Goal: Information Seeking & Learning: Learn about a topic

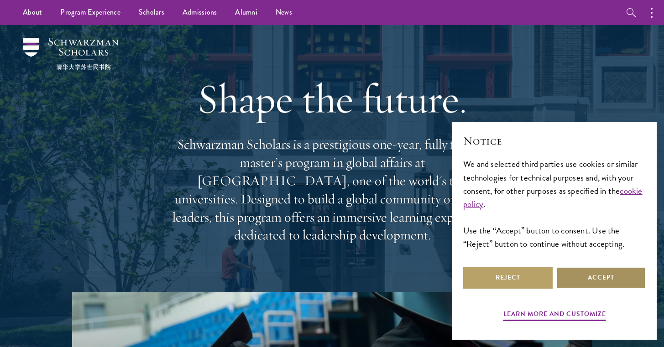
click at [561, 281] on button "Accept" at bounding box center [600, 278] width 89 height 22
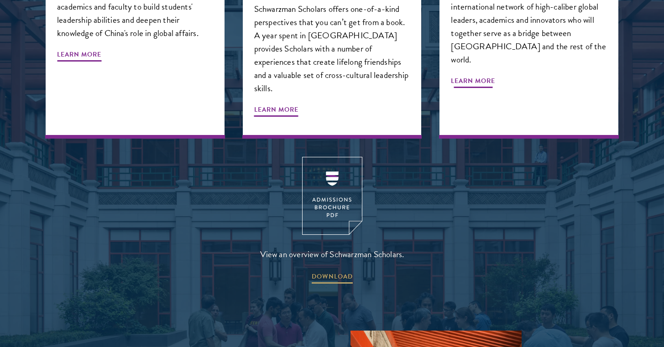
scroll to position [1222, 0]
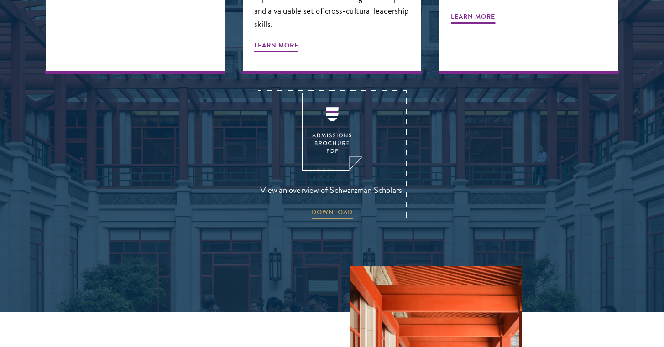
click at [335, 102] on img at bounding box center [332, 132] width 60 height 78
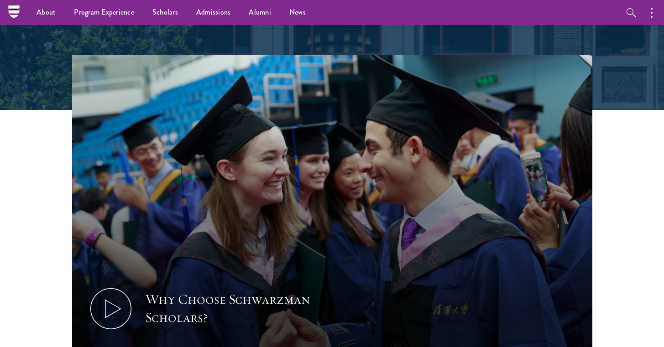
scroll to position [0, 0]
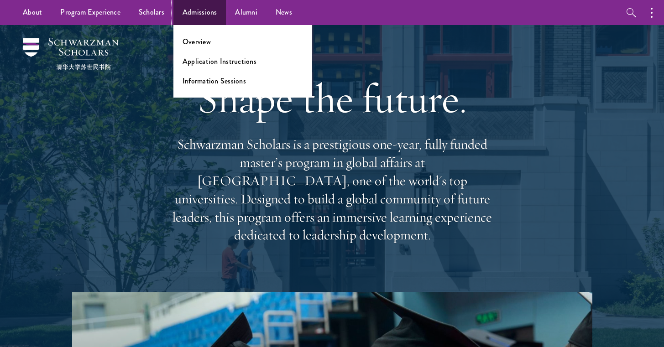
click at [200, 5] on link "Admissions" at bounding box center [199, 12] width 53 height 25
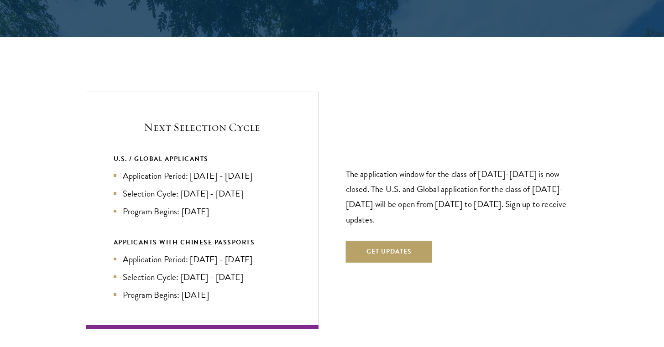
scroll to position [1892, 0]
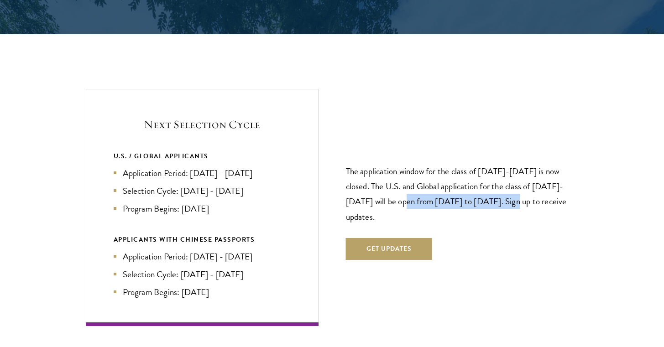
drag, startPoint x: 383, startPoint y: 183, endPoint x: 499, endPoint y: 181, distance: 116.4
click at [499, 181] on p "The application window for the class of 2026-2027 is now closed. The U.S. and G…" at bounding box center [462, 194] width 233 height 60
click at [505, 182] on p "The application window for the class of 2026-2027 is now closed. The U.S. and G…" at bounding box center [462, 194] width 233 height 60
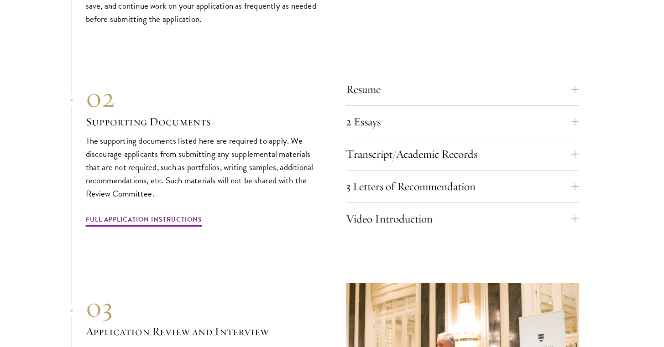
scroll to position [2851, 0]
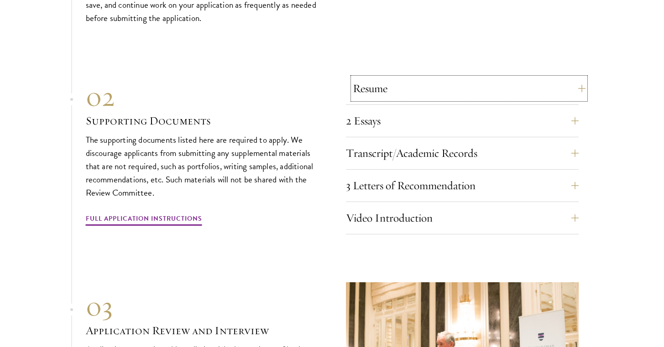
click at [403, 78] on button "Resume" at bounding box center [469, 89] width 233 height 22
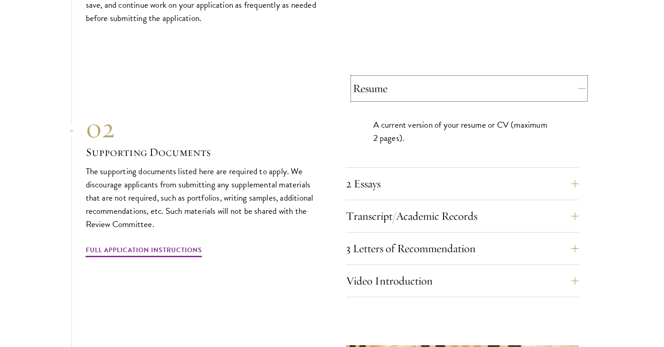
click at [566, 78] on button "Resume" at bounding box center [469, 89] width 233 height 22
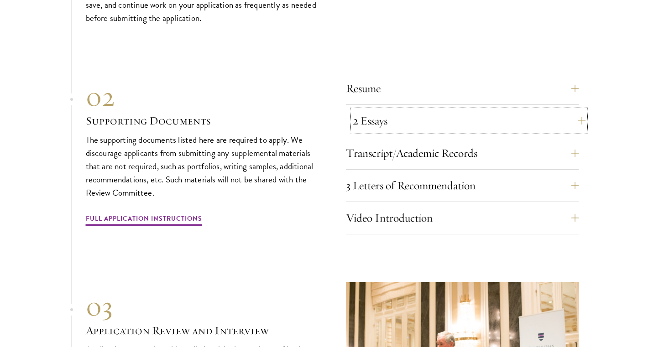
click at [568, 110] on button "2 Essays" at bounding box center [469, 121] width 233 height 22
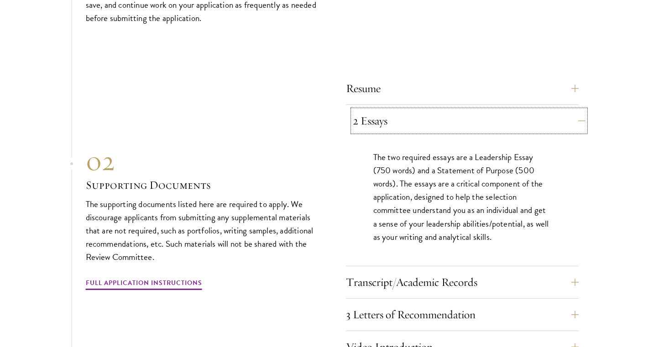
click at [569, 110] on button "2 Essays" at bounding box center [469, 121] width 233 height 22
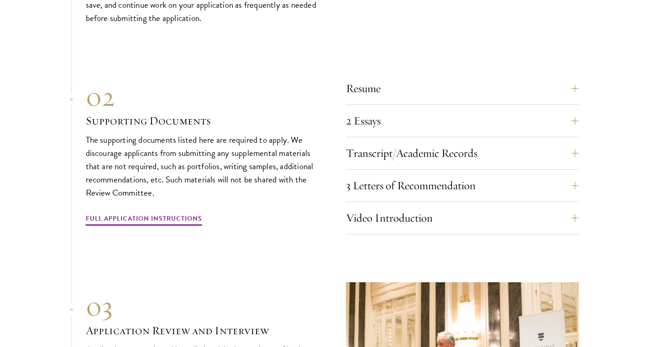
click at [570, 149] on div "Transcript/Academic Records You are required to scan and upload official transc…" at bounding box center [462, 155] width 233 height 27
click at [570, 142] on button "Transcript/Academic Records" at bounding box center [469, 153] width 233 height 22
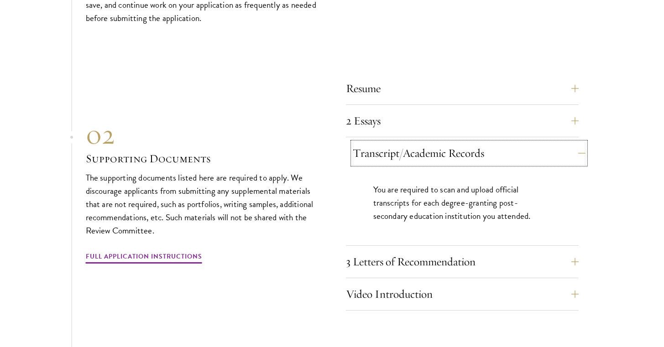
click at [571, 142] on button "Transcript/Academic Records" at bounding box center [469, 153] width 233 height 22
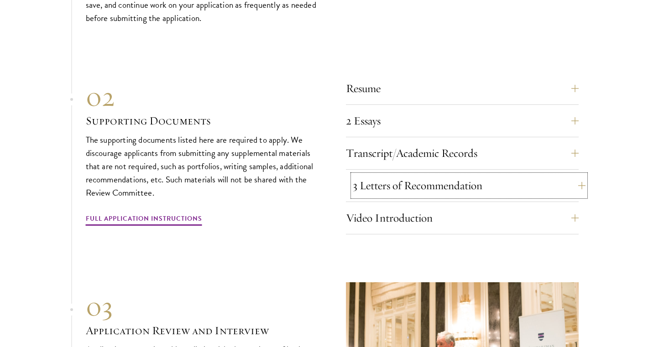
click at [569, 175] on button "3 Letters of Recommendation" at bounding box center [469, 186] width 233 height 22
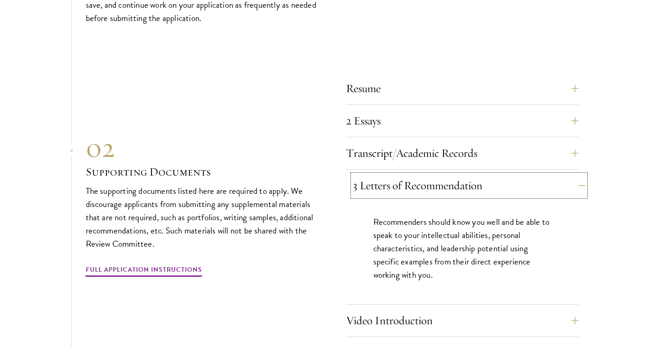
click at [567, 175] on button "3 Letters of Recommendation" at bounding box center [469, 186] width 233 height 22
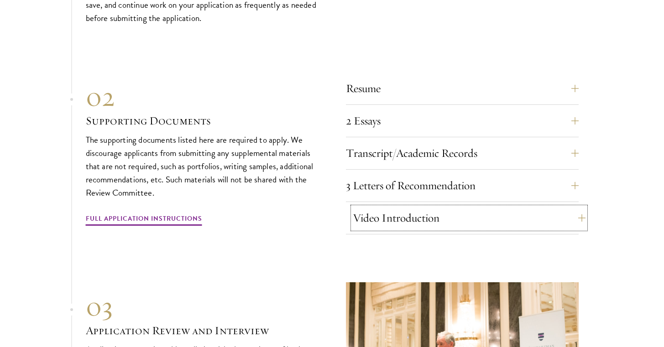
click at [565, 207] on button "Video Introduction" at bounding box center [469, 218] width 233 height 22
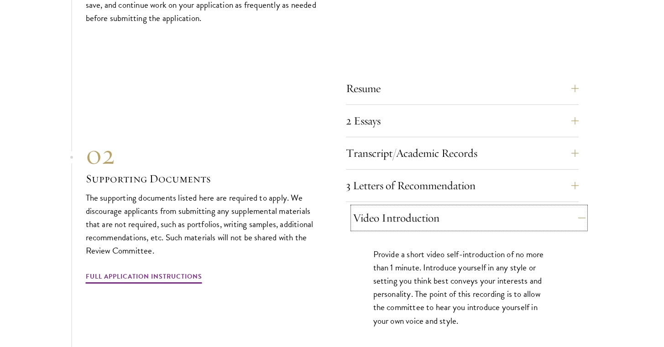
click at [572, 207] on button "Video Introduction" at bounding box center [469, 218] width 233 height 22
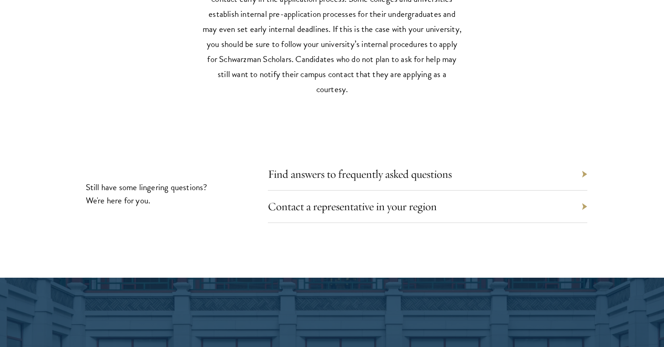
scroll to position [4100, 0]
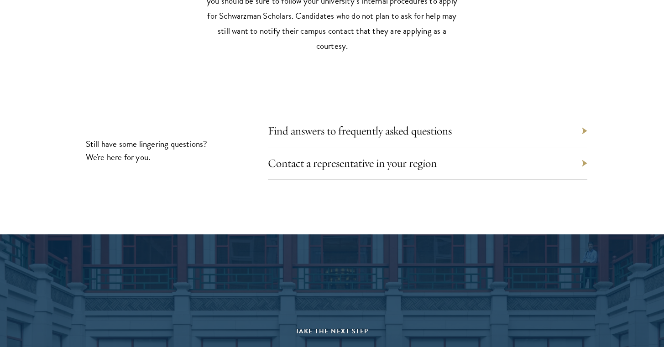
click at [570, 115] on div "Find answers to frequently asked questions" at bounding box center [428, 131] width 320 height 32
click at [567, 115] on div "Find answers to frequently asked questions" at bounding box center [428, 131] width 320 height 32
click at [420, 124] on link "Find answers to frequently asked questions" at bounding box center [367, 131] width 184 height 14
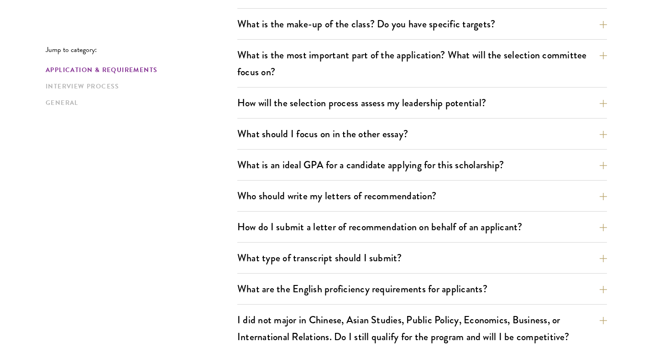
scroll to position [497, 0]
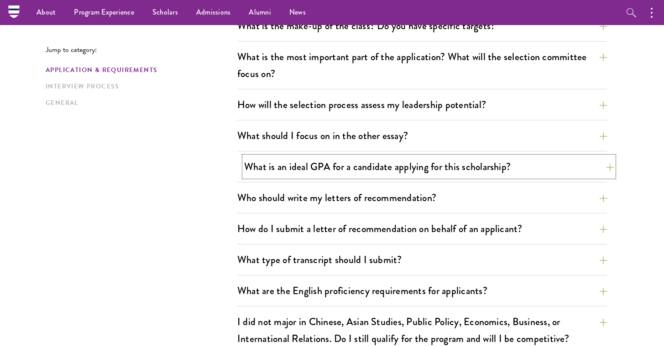
click at [590, 165] on button "What is an ideal GPA for a candidate applying for this scholarship?" at bounding box center [429, 167] width 370 height 21
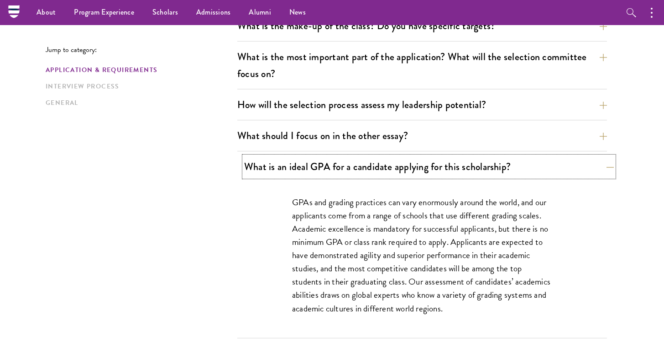
click at [590, 165] on button "What is an ideal GPA for a candidate applying for this scholarship?" at bounding box center [429, 167] width 370 height 21
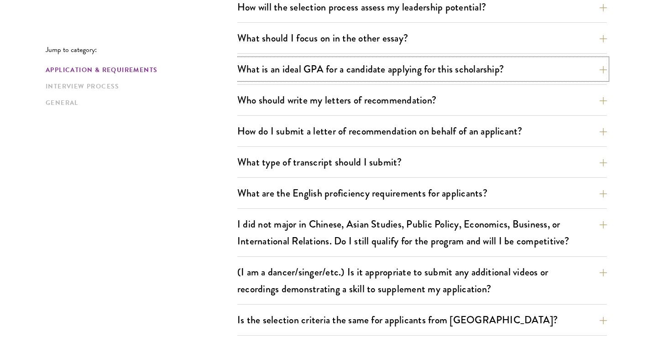
scroll to position [599, 0]
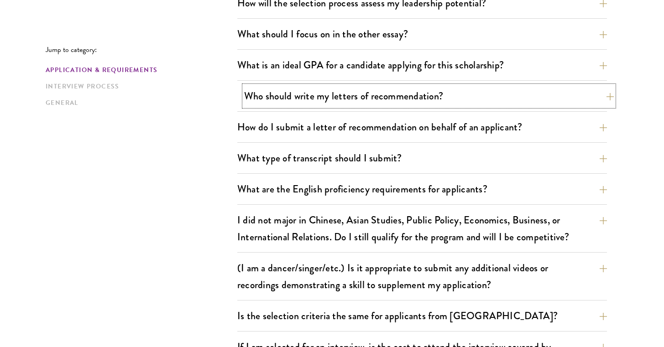
click at [584, 105] on button "Who should write my letters of recommendation?" at bounding box center [429, 96] width 370 height 21
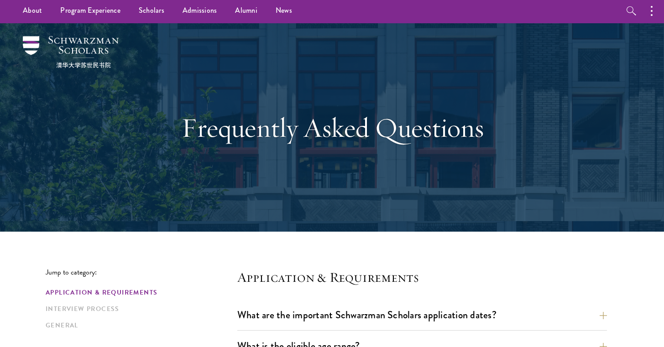
scroll to position [0, 0]
